Goal: Information Seeking & Learning: Learn about a topic

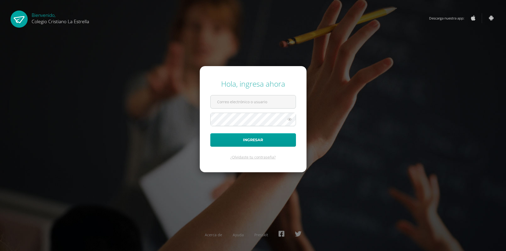
type input "[EMAIL_ADDRESS][DOMAIN_NAME]"
click at [210, 133] on button "Ingresar" at bounding box center [253, 139] width 86 height 13
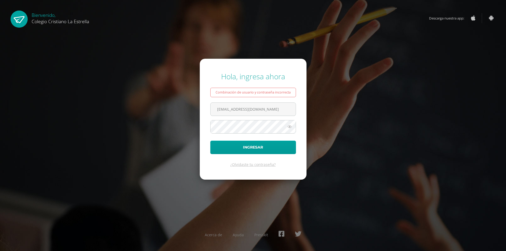
click at [287, 128] on icon at bounding box center [289, 127] width 7 height 6
click at [268, 147] on button "Ingresar" at bounding box center [253, 147] width 86 height 13
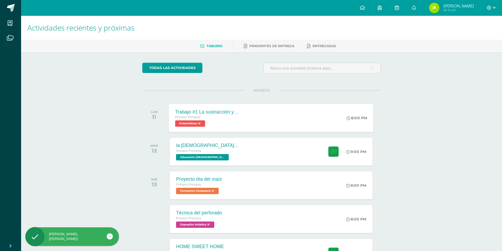
click at [195, 121] on span "Matemáticas 'A'" at bounding box center [190, 123] width 30 height 6
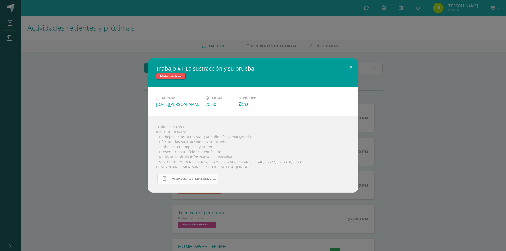
click at [189, 174] on link "TRABAJOS DE MATEMATICA 425.pdf" at bounding box center [187, 179] width 61 height 10
click at [352, 70] on button at bounding box center [350, 67] width 15 height 18
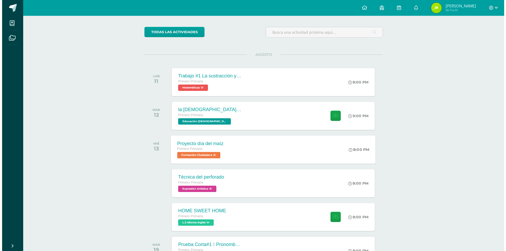
scroll to position [26, 0]
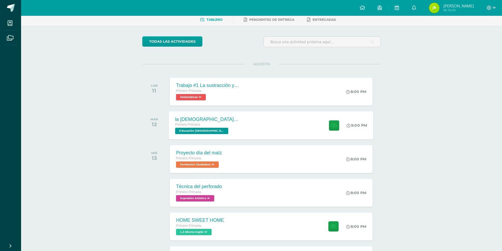
click at [196, 126] on span "Primero Primaria" at bounding box center [187, 125] width 25 height 4
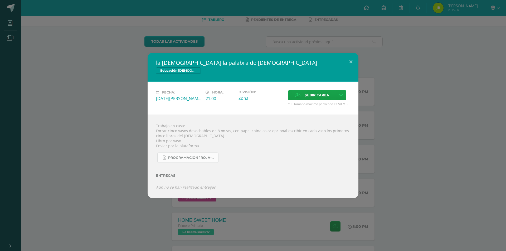
click at [182, 157] on span "Programación 1ro. A-B 4ta. Unidad 2025.pdf" at bounding box center [191, 158] width 47 height 4
click at [353, 58] on button at bounding box center [350, 62] width 15 height 18
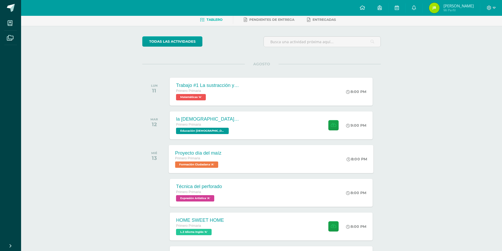
click at [198, 165] on span "Formación Ciudadana 'A'" at bounding box center [196, 165] width 43 height 6
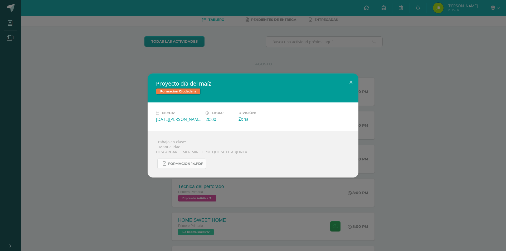
click at [191, 165] on span "FORMACION 14.pdf" at bounding box center [185, 164] width 35 height 4
click at [351, 80] on button at bounding box center [350, 83] width 15 height 18
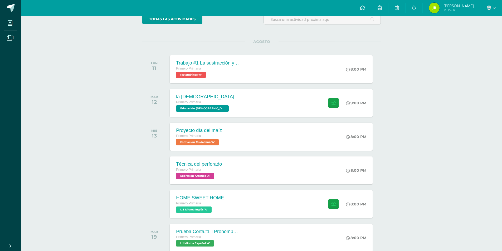
scroll to position [79, 0]
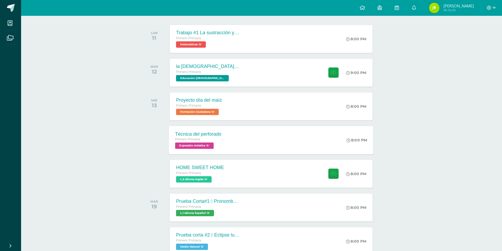
click at [190, 145] on span "Expresión Artística 'A'" at bounding box center [194, 146] width 38 height 6
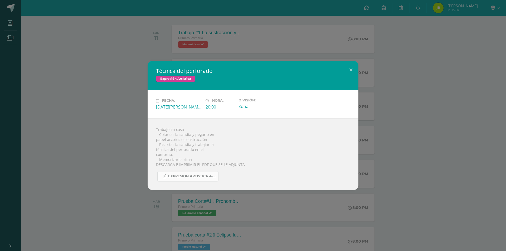
click at [200, 174] on link "EXPRESION ARTISTICA 4-25.pdf" at bounding box center [187, 176] width 61 height 10
click at [348, 70] on button at bounding box center [350, 70] width 15 height 18
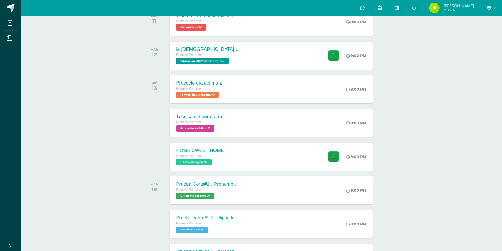
scroll to position [105, 0]
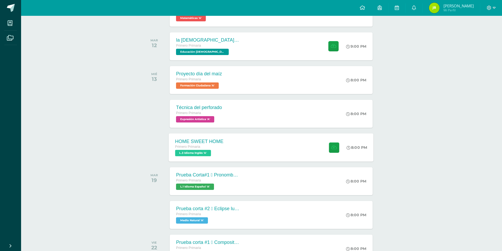
click at [191, 153] on span "L.3 Idioma Inglés 'A'" at bounding box center [193, 153] width 36 height 6
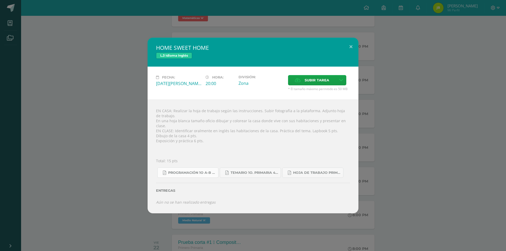
click at [204, 171] on span "Programación 1o A-B Inglés.pdf" at bounding box center [191, 173] width 47 height 4
click at [251, 171] on span "Temario 1o. primaria 4-2025.pdf" at bounding box center [254, 173] width 47 height 4
click at [320, 171] on span "Hoja de trabajo PRIMERO1.pdf" at bounding box center [316, 173] width 47 height 4
click at [242, 172] on span "Temario 1o. primaria 4-2025.pdf" at bounding box center [254, 173] width 47 height 4
click at [353, 49] on button at bounding box center [350, 47] width 15 height 18
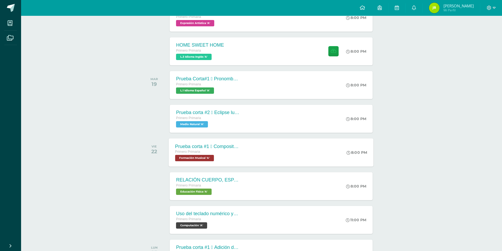
scroll to position [211, 0]
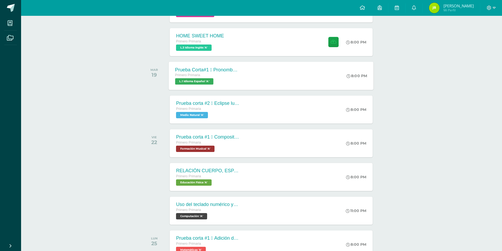
click at [202, 79] on span "L.1 Idioma Español 'A'" at bounding box center [194, 81] width 38 height 6
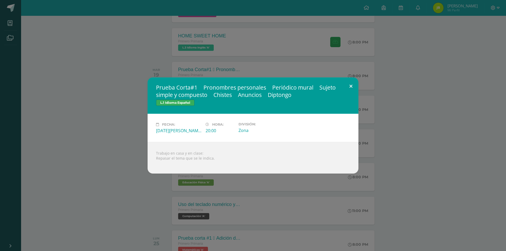
click at [350, 87] on button at bounding box center [350, 86] width 15 height 18
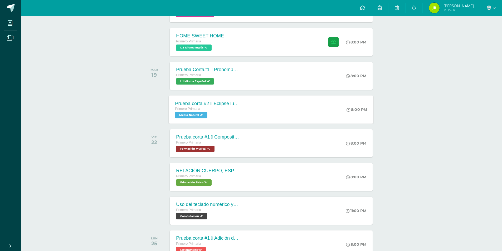
scroll to position [184, 0]
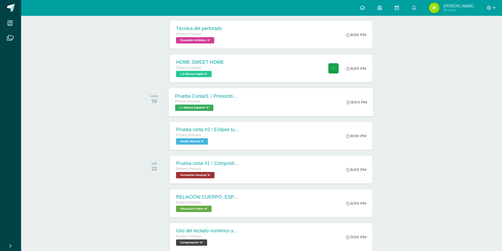
click at [196, 106] on span "L.1 Idioma Español 'A'" at bounding box center [194, 108] width 38 height 6
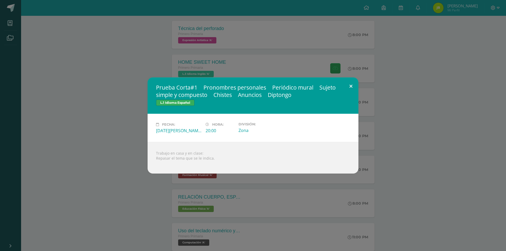
click at [353, 85] on button at bounding box center [350, 86] width 15 height 18
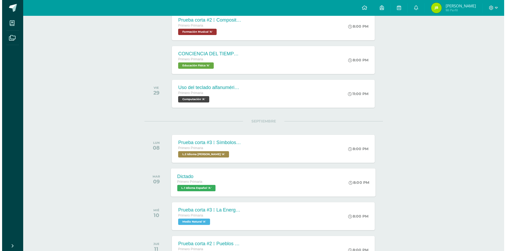
scroll to position [632, 0]
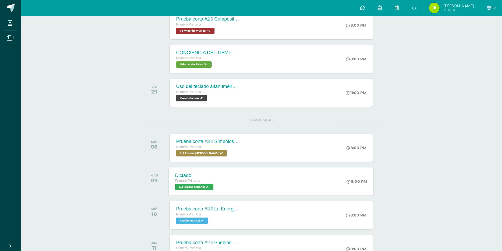
click at [190, 187] on span "L.1 Idioma Español 'A'" at bounding box center [194, 187] width 38 height 6
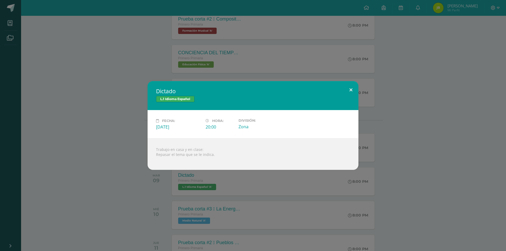
click at [353, 87] on button at bounding box center [350, 90] width 15 height 18
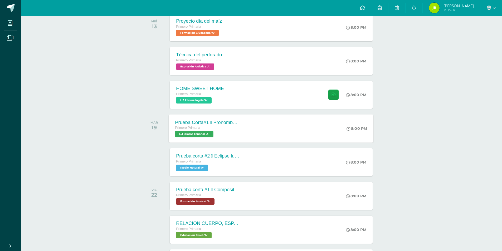
scroll to position [184, 0]
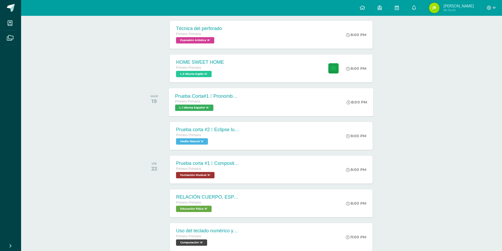
click at [208, 109] on span "L.1 Idioma Español 'A'" at bounding box center [194, 108] width 38 height 6
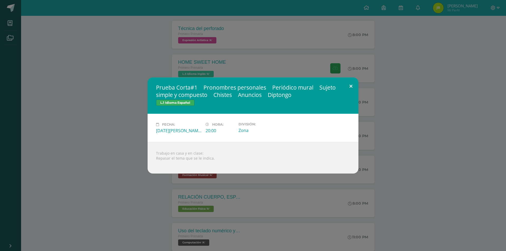
click at [349, 84] on button at bounding box center [350, 86] width 15 height 18
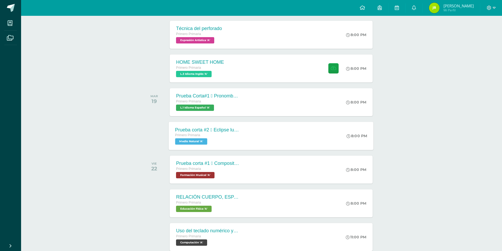
click at [202, 142] on span "Medio Natural 'A'" at bounding box center [191, 141] width 32 height 6
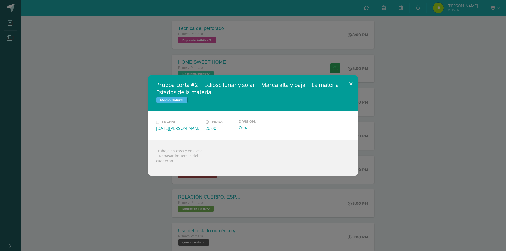
click at [351, 82] on button at bounding box center [350, 84] width 15 height 18
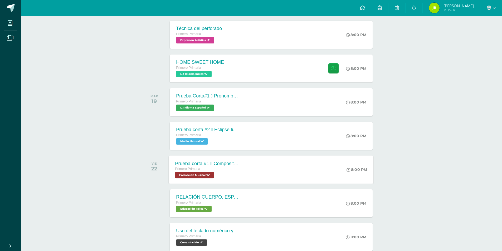
click at [193, 175] on span "Formación Musical 'A'" at bounding box center [194, 175] width 39 height 6
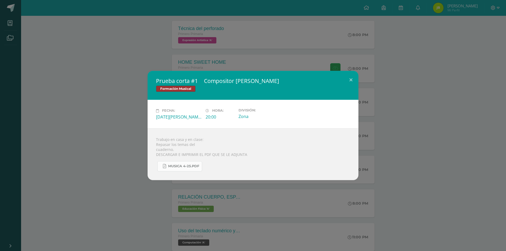
click at [193, 166] on span "MUSICA 4-25.pdf" at bounding box center [183, 166] width 31 height 4
click at [351, 78] on button at bounding box center [350, 80] width 15 height 18
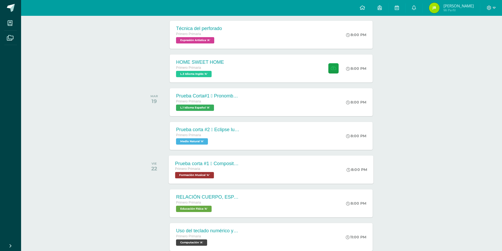
click at [190, 170] on span "Primero Primaria" at bounding box center [187, 169] width 25 height 4
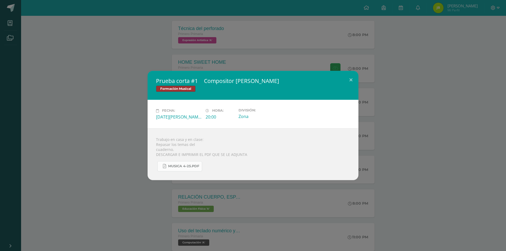
click at [192, 165] on span "MUSICA 4-25.pdf" at bounding box center [183, 166] width 31 height 4
click at [61, 204] on div "Prueba corta #1  Compositor Johan Bach Formación Musical Fecha: Viernes 22 de …" at bounding box center [253, 125] width 506 height 251
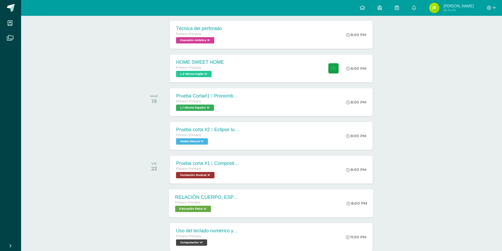
click at [190, 209] on span "Educación Física 'A'" at bounding box center [193, 209] width 36 height 6
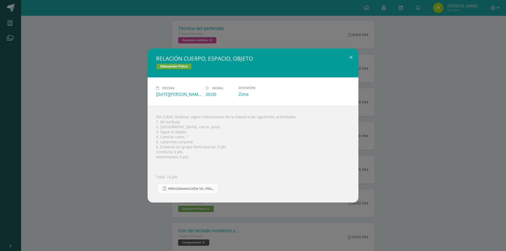
click at [192, 188] on span "Programación 1o. Física A-B-C.pdf" at bounding box center [191, 189] width 47 height 4
click at [349, 57] on button at bounding box center [350, 57] width 15 height 18
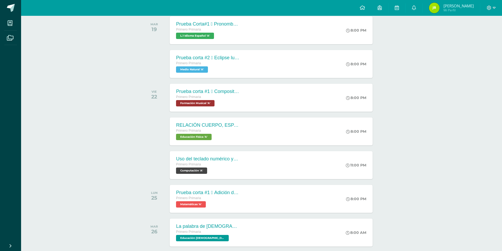
scroll to position [263, 0]
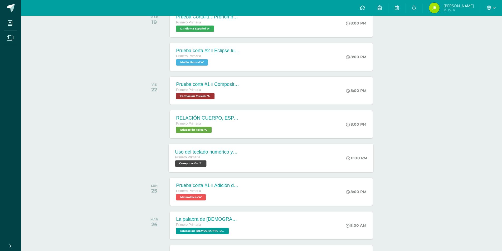
click at [189, 164] on span "Computación 'A'" at bounding box center [190, 163] width 31 height 6
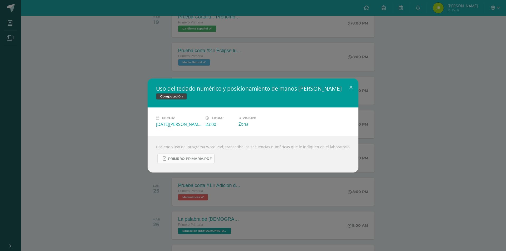
click at [192, 158] on span "Primero Primaria.pdf" at bounding box center [189, 159] width 43 height 4
click at [346, 86] on button at bounding box center [350, 88] width 15 height 18
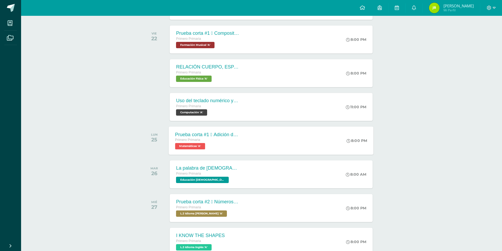
scroll to position [316, 0]
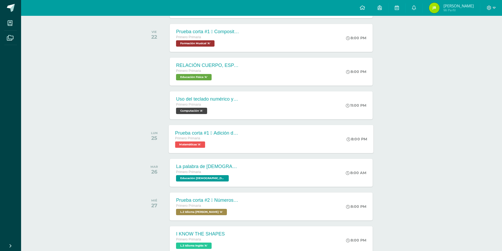
click at [197, 143] on span "Matemáticas 'A'" at bounding box center [190, 144] width 30 height 6
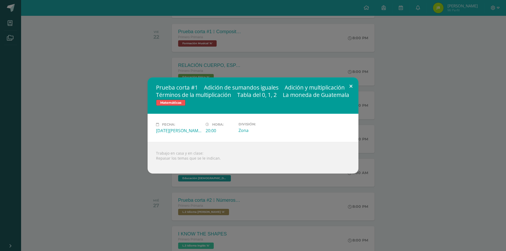
click at [350, 82] on button at bounding box center [350, 86] width 15 height 18
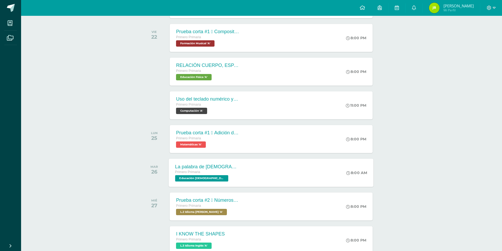
click at [184, 175] on div "Primero Primaria" at bounding box center [207, 172] width 64 height 6
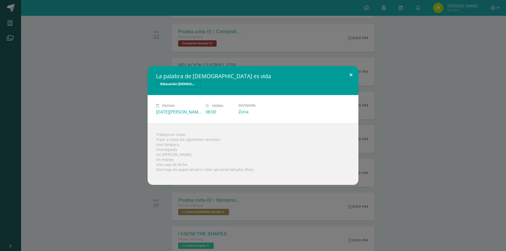
click at [355, 73] on button at bounding box center [350, 75] width 15 height 18
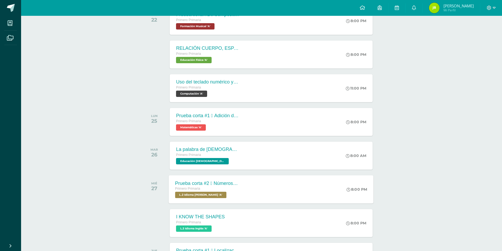
scroll to position [343, 0]
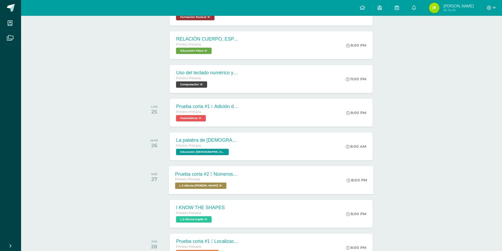
click at [199, 188] on span "L.2 Idioma Maya Kaqchikel 'A'" at bounding box center [200, 186] width 51 height 6
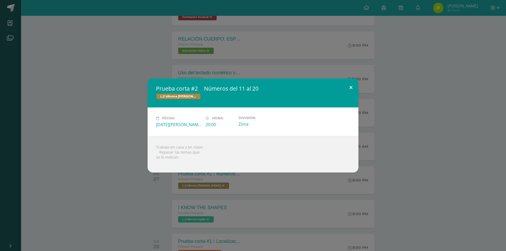
click at [352, 85] on button at bounding box center [350, 88] width 15 height 18
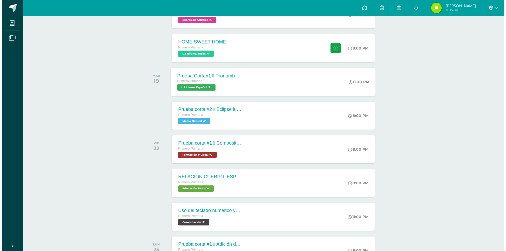
scroll to position [211, 0]
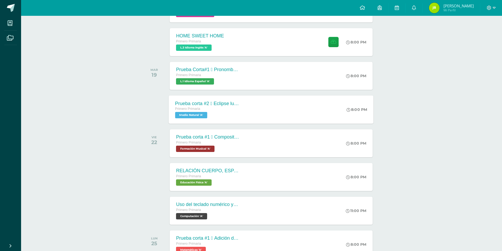
click at [186, 115] on span "Medio Natural 'A'" at bounding box center [191, 115] width 32 height 6
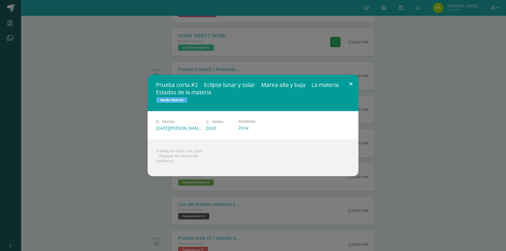
click at [348, 82] on button at bounding box center [350, 84] width 15 height 18
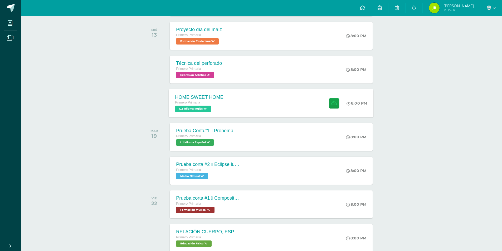
scroll to position [158, 0]
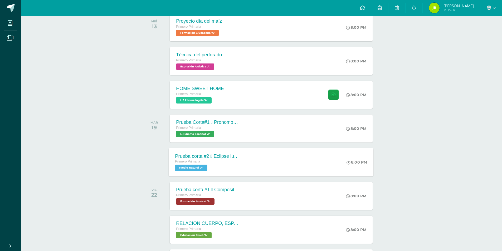
click at [189, 169] on span "Medio Natural 'A'" at bounding box center [191, 168] width 32 height 6
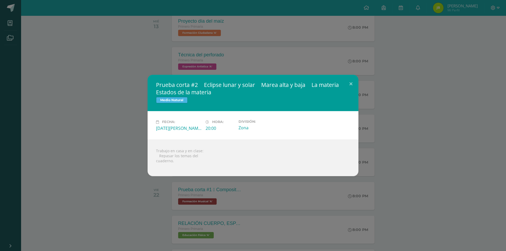
click at [224, 141] on div "Trabajo en casa y en clase:  Repasar los temas del cuaderno." at bounding box center [253, 158] width 211 height 37
click at [351, 83] on button at bounding box center [350, 84] width 15 height 18
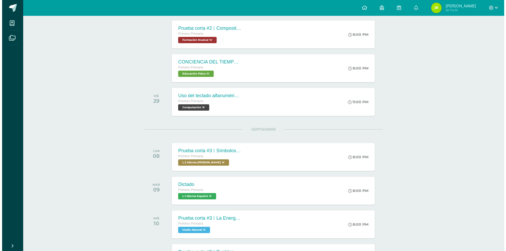
scroll to position [632, 0]
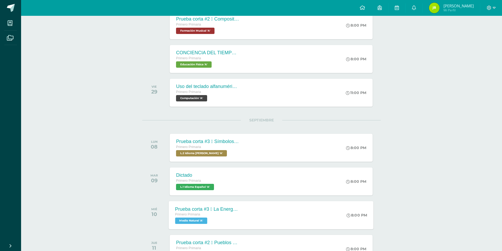
click at [198, 226] on div "Prueba corta #3  La Energía y tipos de energía  Basura orgánica e inorgánica …" at bounding box center [207, 215] width 77 height 28
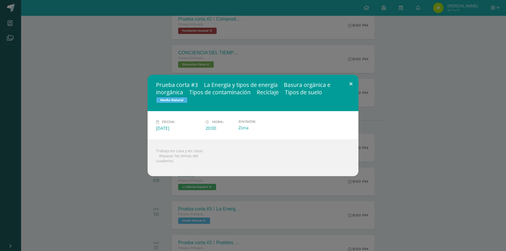
click at [349, 83] on button at bounding box center [350, 84] width 15 height 18
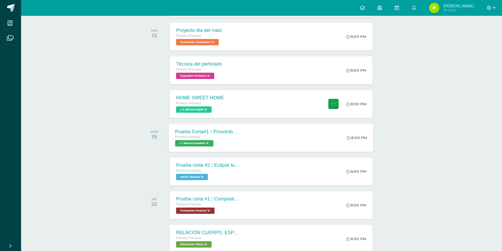
scroll to position [158, 0]
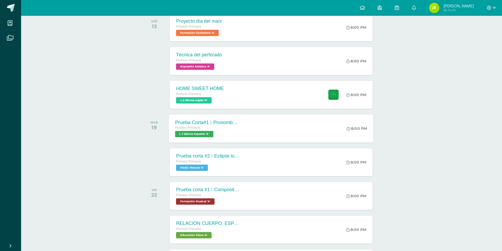
click at [193, 132] on span "L.1 Idioma Español 'A'" at bounding box center [194, 134] width 38 height 6
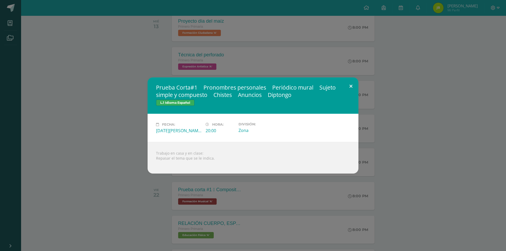
click at [349, 83] on button at bounding box center [350, 86] width 15 height 18
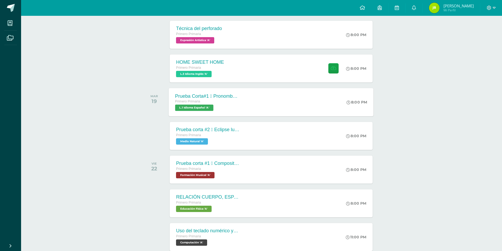
scroll to position [211, 0]
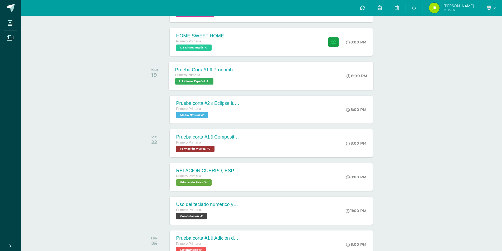
click at [198, 81] on span "L.1 Idioma Español 'A'" at bounding box center [194, 81] width 38 height 6
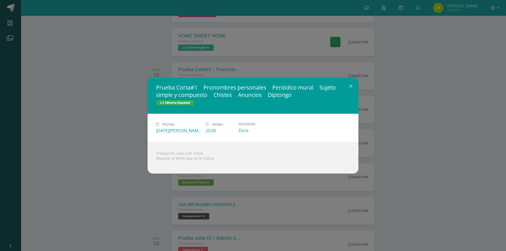
click at [172, 102] on span "L.1 Idioma Español" at bounding box center [175, 103] width 38 height 6
click at [175, 132] on div "Martes 19 de Agosto" at bounding box center [178, 131] width 45 height 6
drag, startPoint x: 174, startPoint y: 131, endPoint x: 168, endPoint y: 168, distance: 37.5
click at [174, 131] on div "Martes 19 de Agosto" at bounding box center [178, 131] width 45 height 6
click at [168, 169] on div "Trabajo en casa y en clase: Repasar el tema que se le indica." at bounding box center [253, 158] width 211 height 32
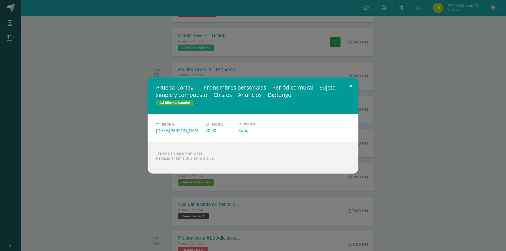
click at [352, 84] on button at bounding box center [350, 86] width 15 height 18
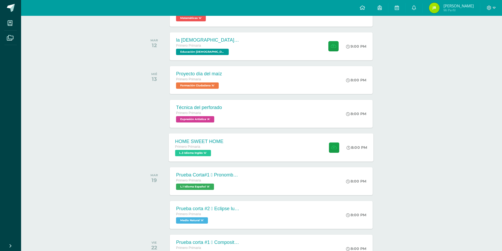
scroll to position [0, 0]
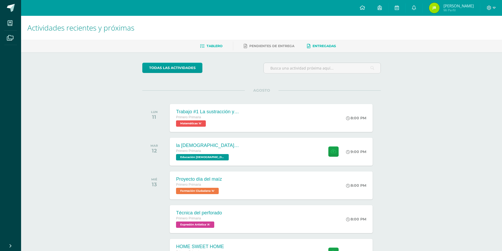
drag, startPoint x: 326, startPoint y: 41, endPoint x: 325, endPoint y: 44, distance: 3.3
click at [326, 43] on div "Tablero Pendientes de entrega Entregadas" at bounding box center [267, 46] width 493 height 12
click at [324, 47] on span "Entregadas" at bounding box center [323, 46] width 23 height 4
click at [364, 47] on ul "Tablero Pendientes de entrega Entregadas" at bounding box center [267, 46] width 481 height 9
click at [325, 43] on link "Entregadas" at bounding box center [321, 46] width 29 height 8
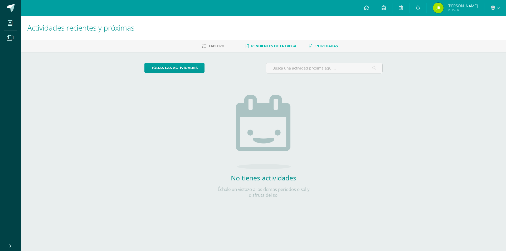
click at [275, 47] on span "Pendientes de entrega" at bounding box center [273, 46] width 45 height 4
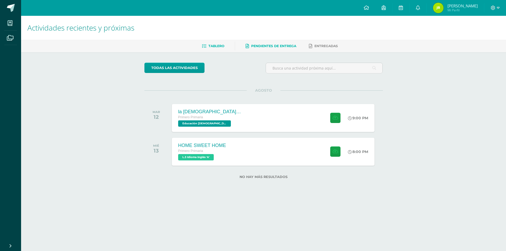
click at [221, 46] on span "Tablero" at bounding box center [216, 46] width 16 height 4
click at [182, 67] on link "todas las Actividades" at bounding box center [174, 68] width 60 height 10
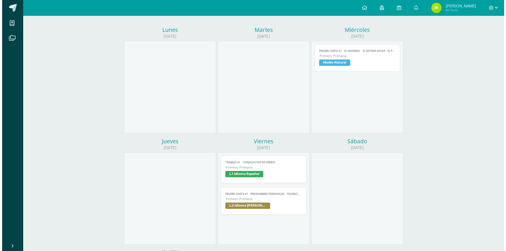
scroll to position [79, 0]
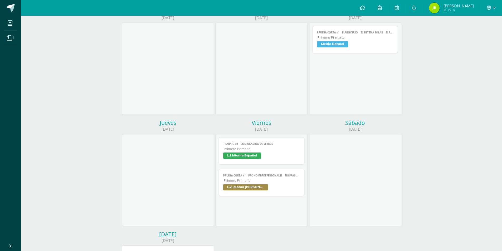
click at [333, 43] on span "Medio Natural" at bounding box center [332, 44] width 31 height 6
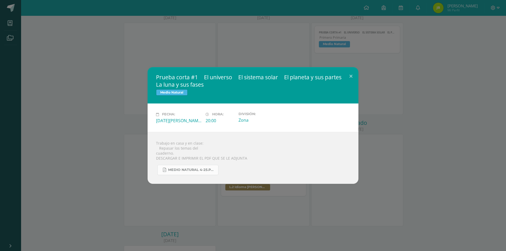
click at [199, 166] on link "MEDIO NATURAL 4-25.pdf" at bounding box center [187, 170] width 61 height 10
click at [355, 76] on button at bounding box center [350, 76] width 15 height 18
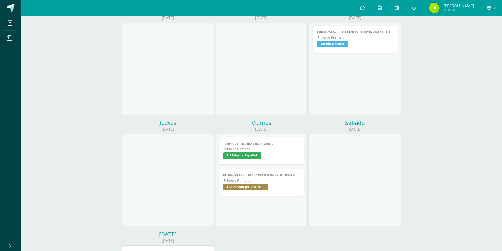
click at [240, 157] on span "L.1 Idioma Español" at bounding box center [242, 156] width 38 height 6
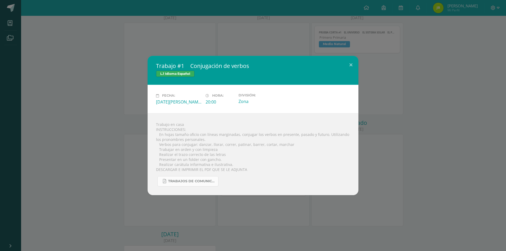
click at [192, 183] on span "TRABAJOS DE COMUNICACIÓN 425.pdf" at bounding box center [191, 181] width 47 height 4
click at [105, 140] on div "Trabajo #1  Conjugación de verbos L.1 Idioma Español Fecha: [DATE][PERSON_NAME…" at bounding box center [253, 125] width 502 height 139
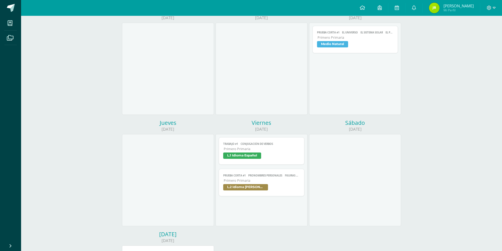
click at [247, 185] on span "L.2 Idioma [PERSON_NAME]" at bounding box center [245, 187] width 45 height 6
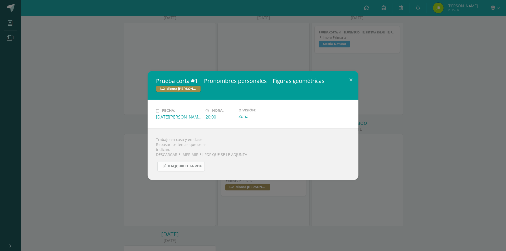
click at [179, 167] on span "KAQCHIKEL 14.pdf" at bounding box center [185, 166] width 34 height 4
